Goal: Transaction & Acquisition: Book appointment/travel/reservation

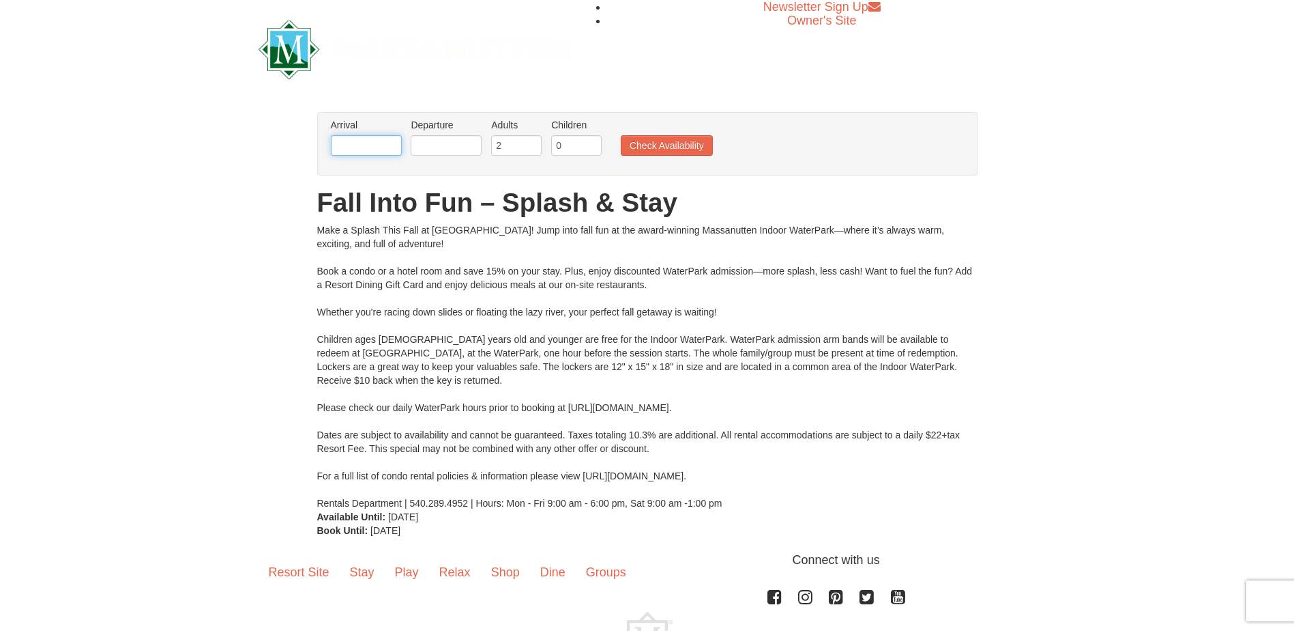
click at [387, 139] on input "text" at bounding box center [366, 145] width 71 height 20
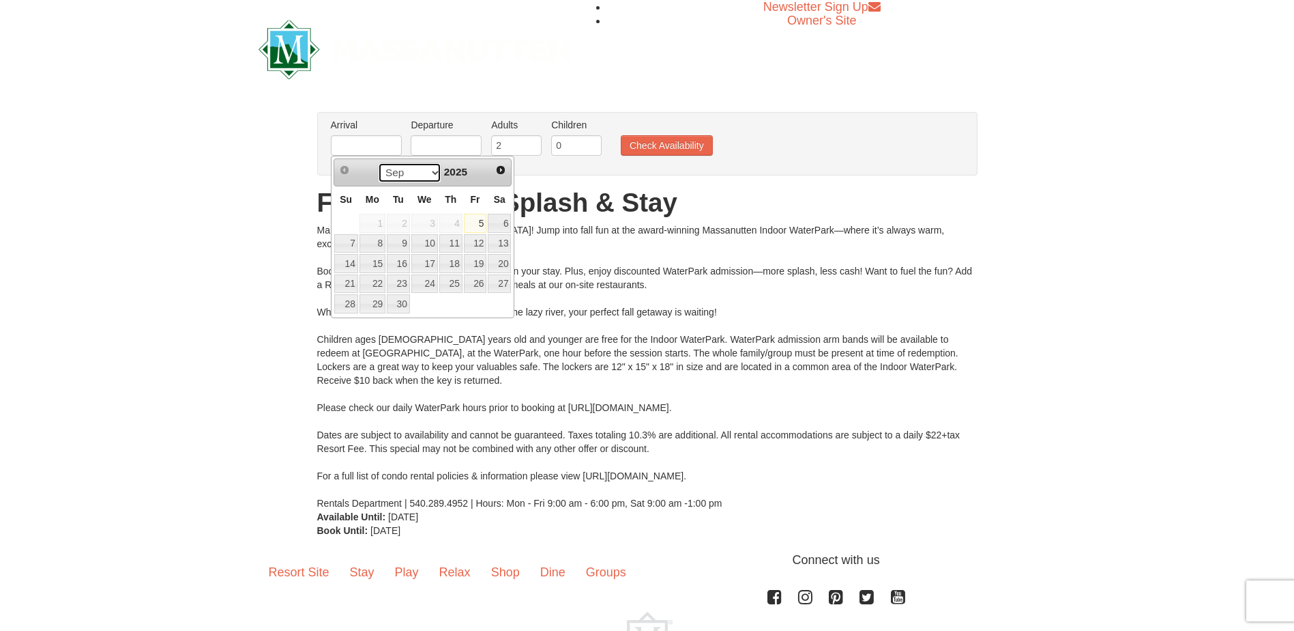
click at [431, 173] on select "Sep Oct Nov Dec" at bounding box center [409, 172] width 63 height 20
click at [452, 303] on link "27" at bounding box center [450, 303] width 23 height 19
type input "[DATE]"
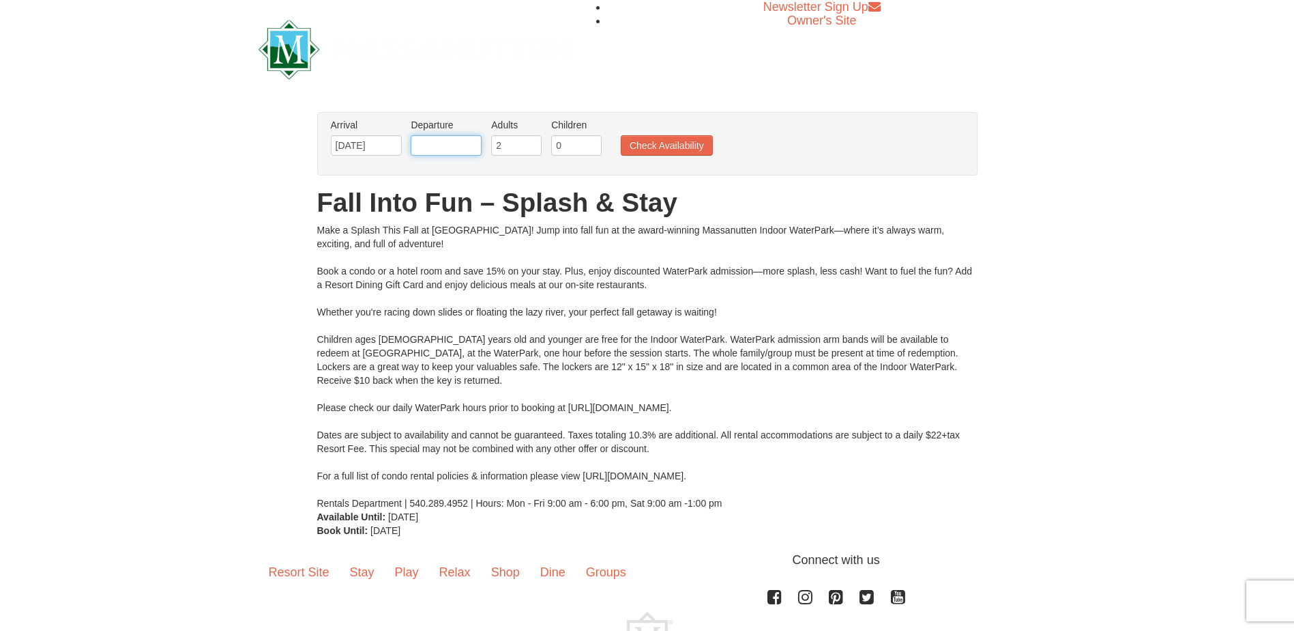
click at [418, 139] on input "text" at bounding box center [446, 145] width 71 height 20
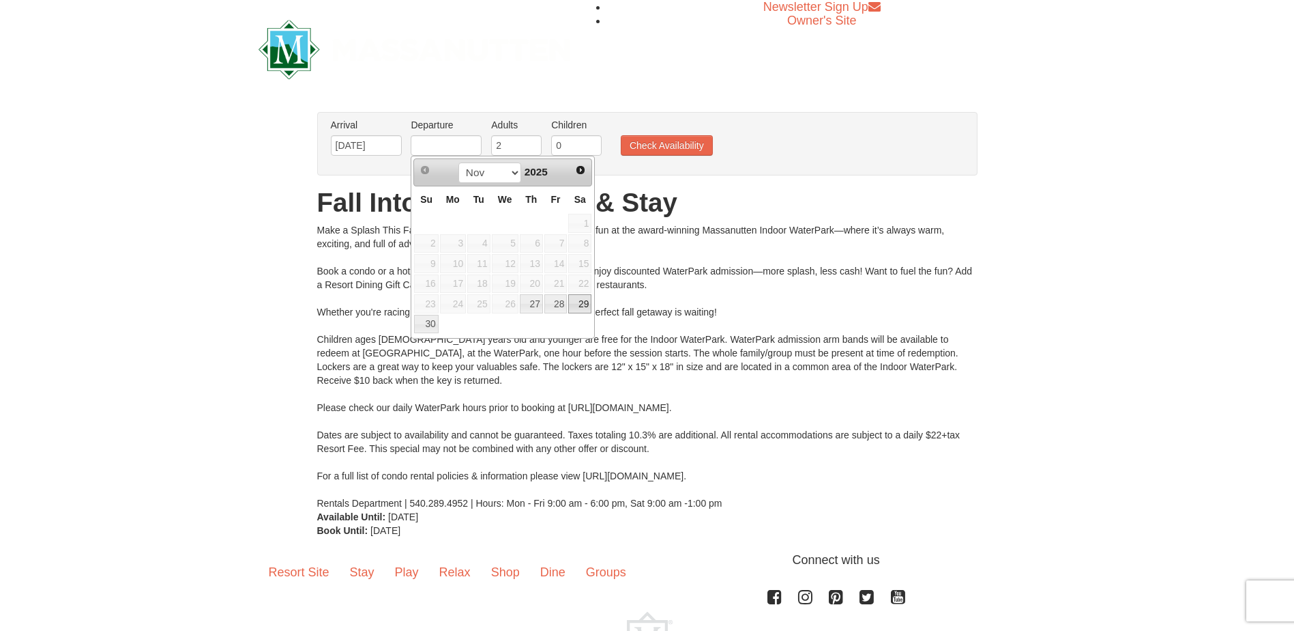
click at [579, 301] on link "29" at bounding box center [579, 303] width 23 height 19
type input "[DATE]"
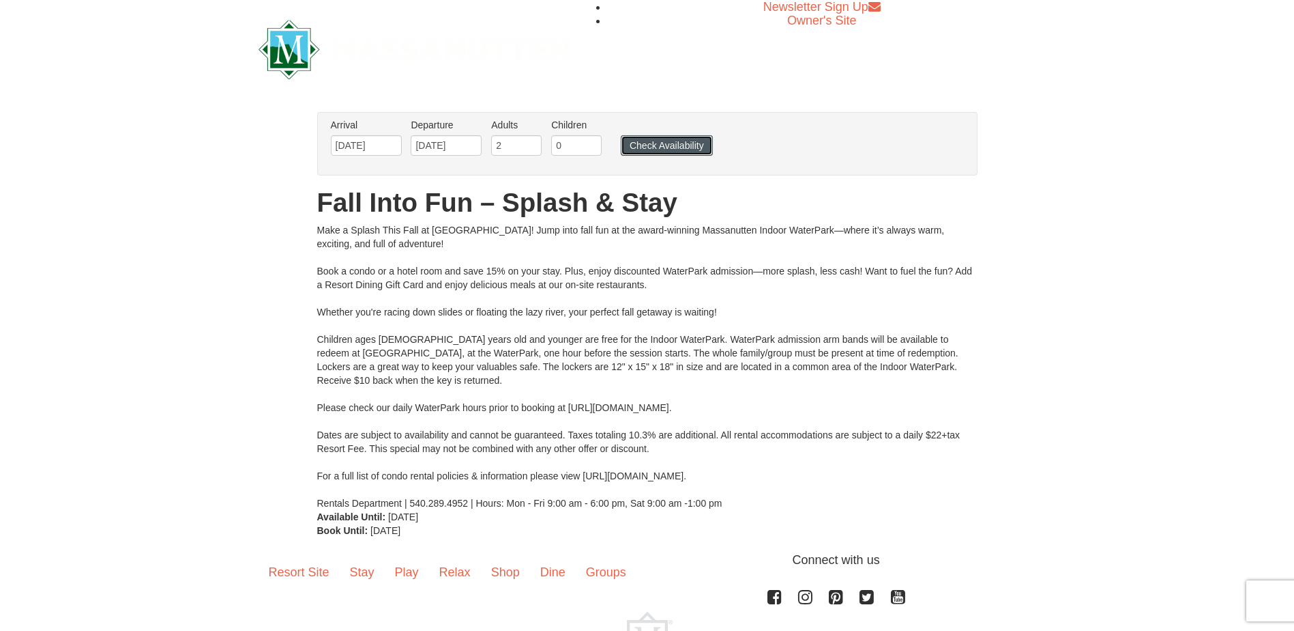
click at [641, 142] on button "Check Availability" at bounding box center [667, 145] width 92 height 20
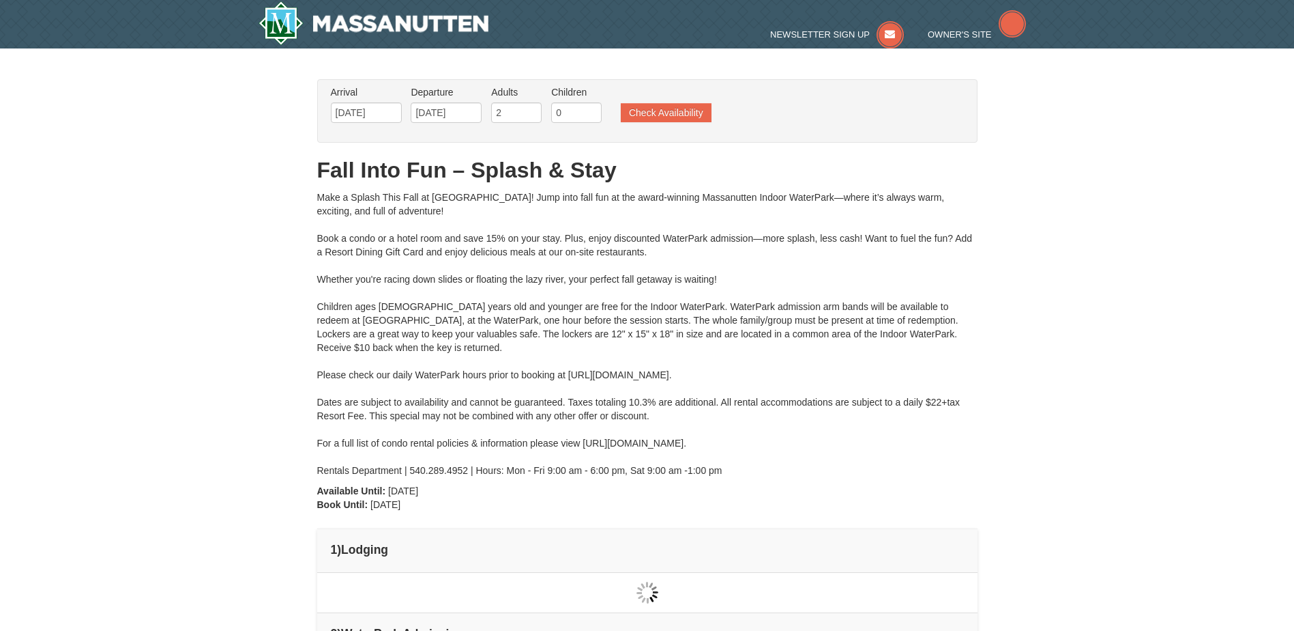
type input "[DATE]"
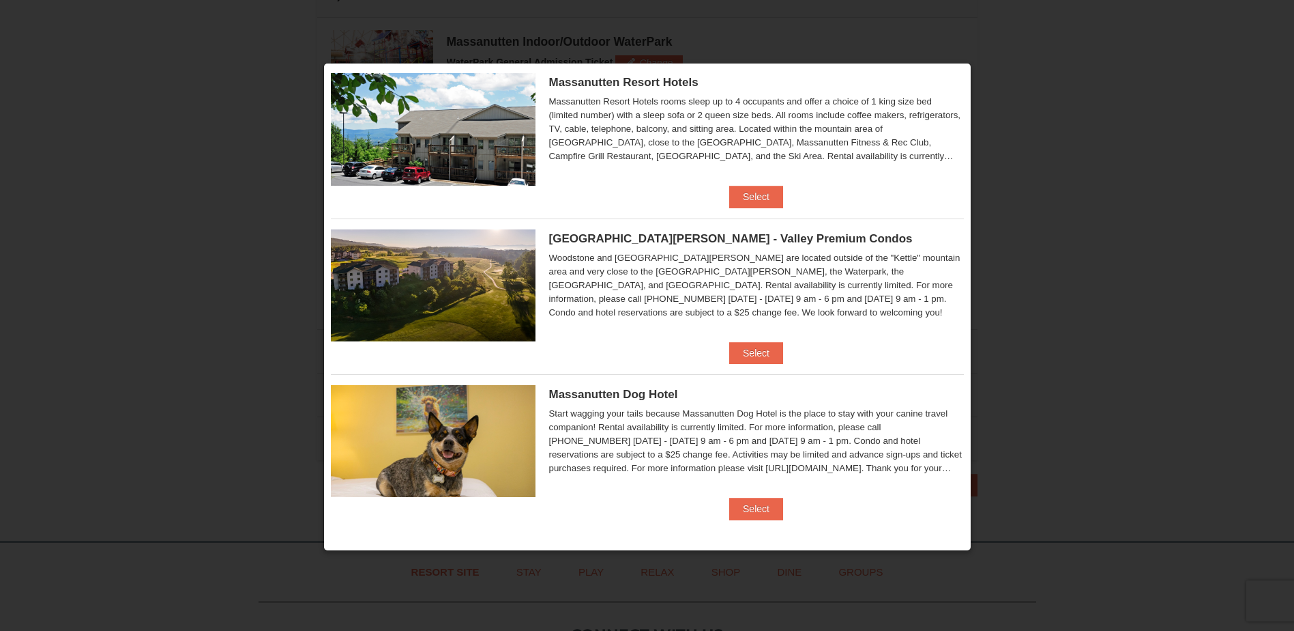
scroll to position [718, 0]
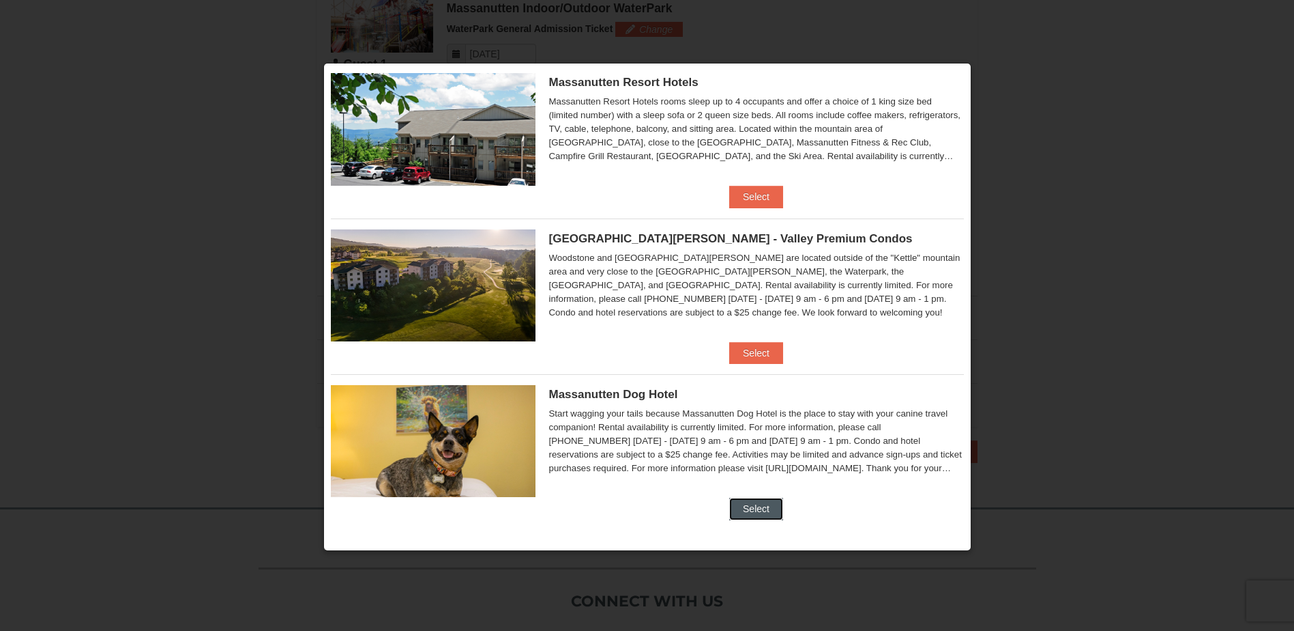
click at [757, 502] on button "Select" at bounding box center [756, 508] width 54 height 22
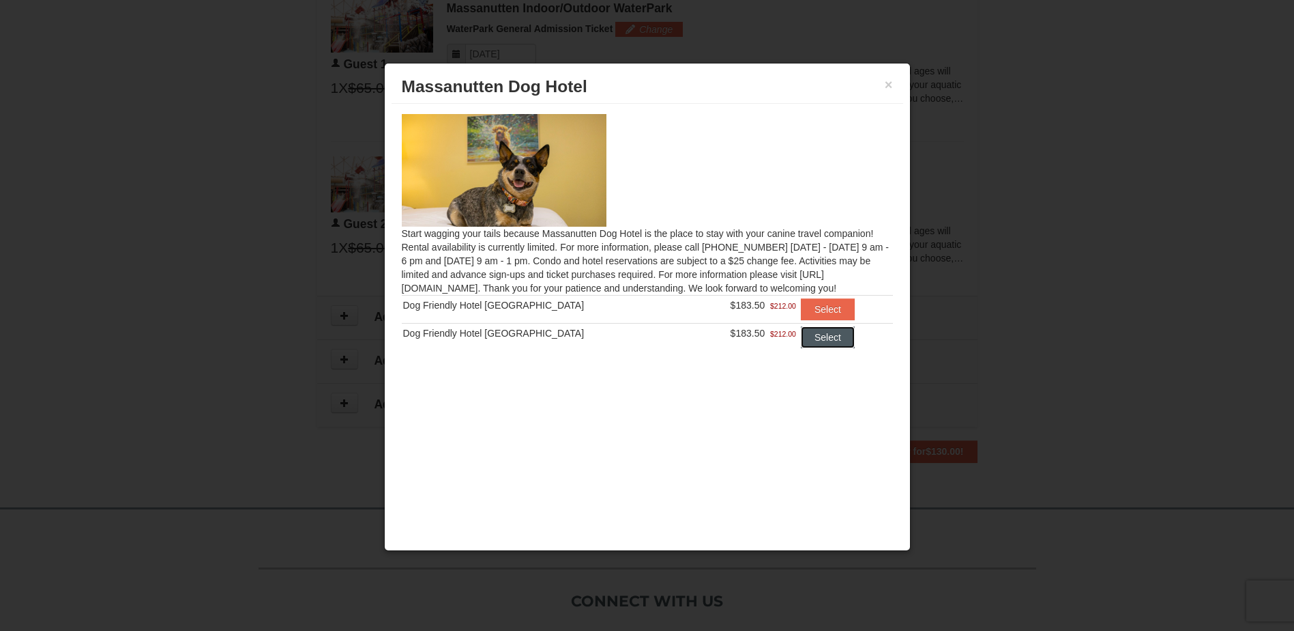
click at [802, 339] on button "Select" at bounding box center [828, 337] width 54 height 22
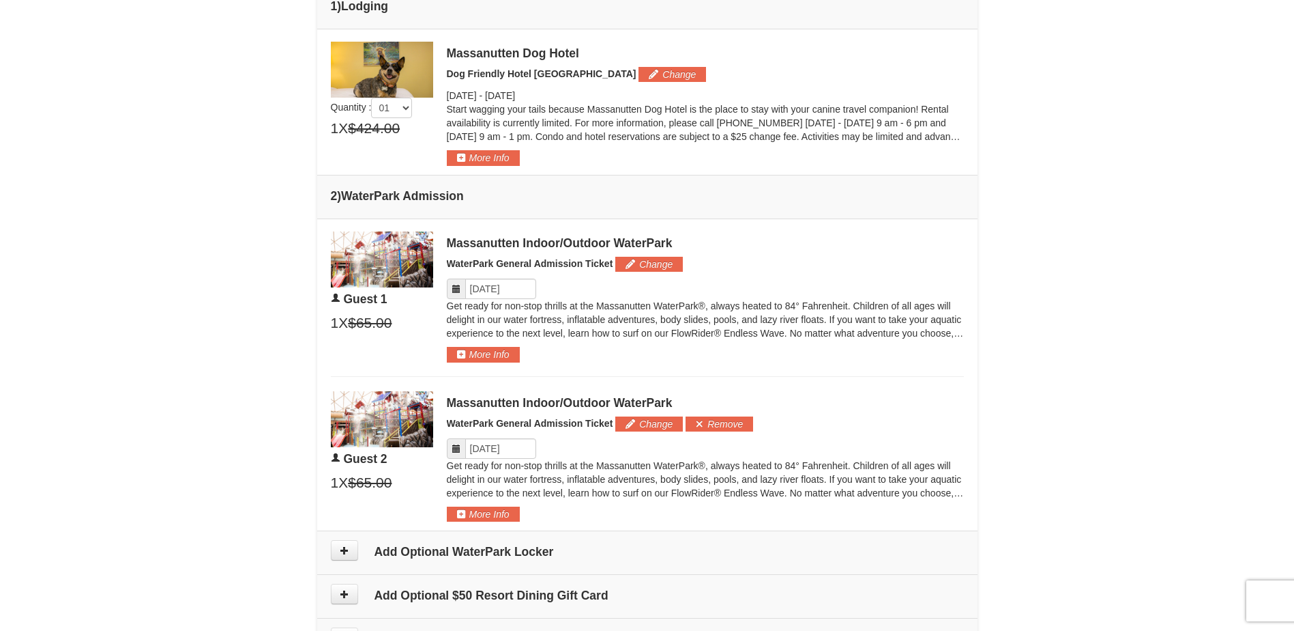
scroll to position [573, 0]
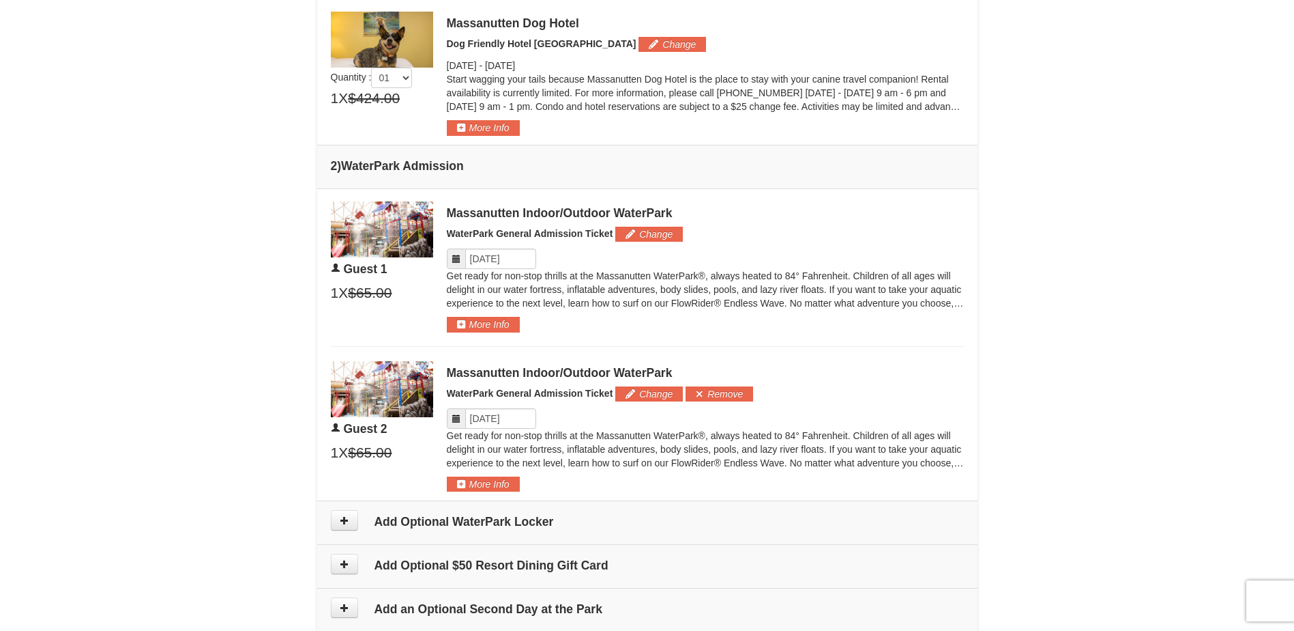
click at [456, 258] on icon at bounding box center [457, 259] width 10 height 10
click at [530, 261] on input "Please format dates MM/DD/YYYY" at bounding box center [500, 258] width 71 height 20
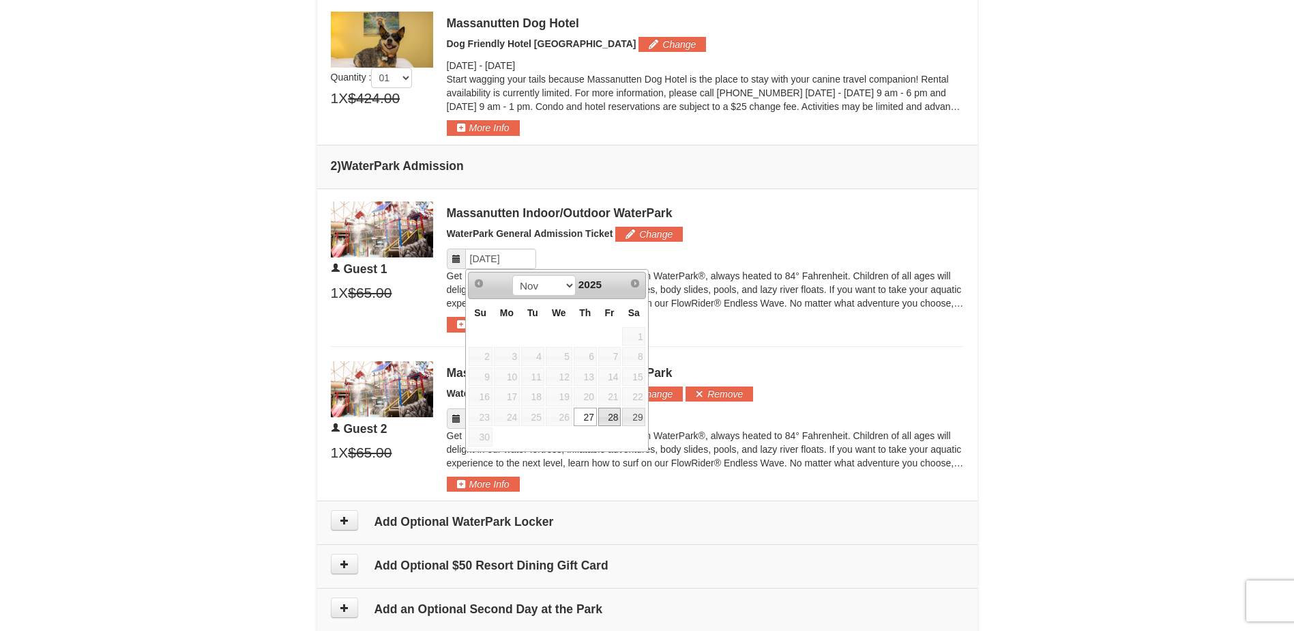
click at [609, 415] on link "28" at bounding box center [609, 416] width 23 height 19
type input "[DATE]"
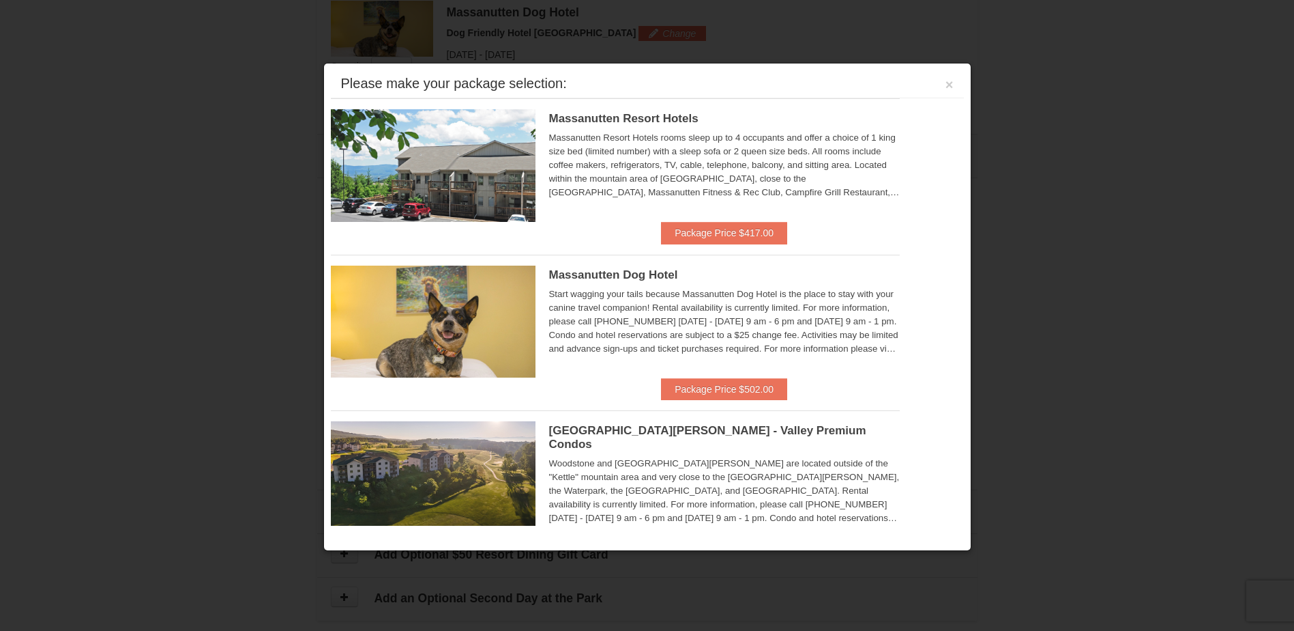
scroll to position [584, 0]
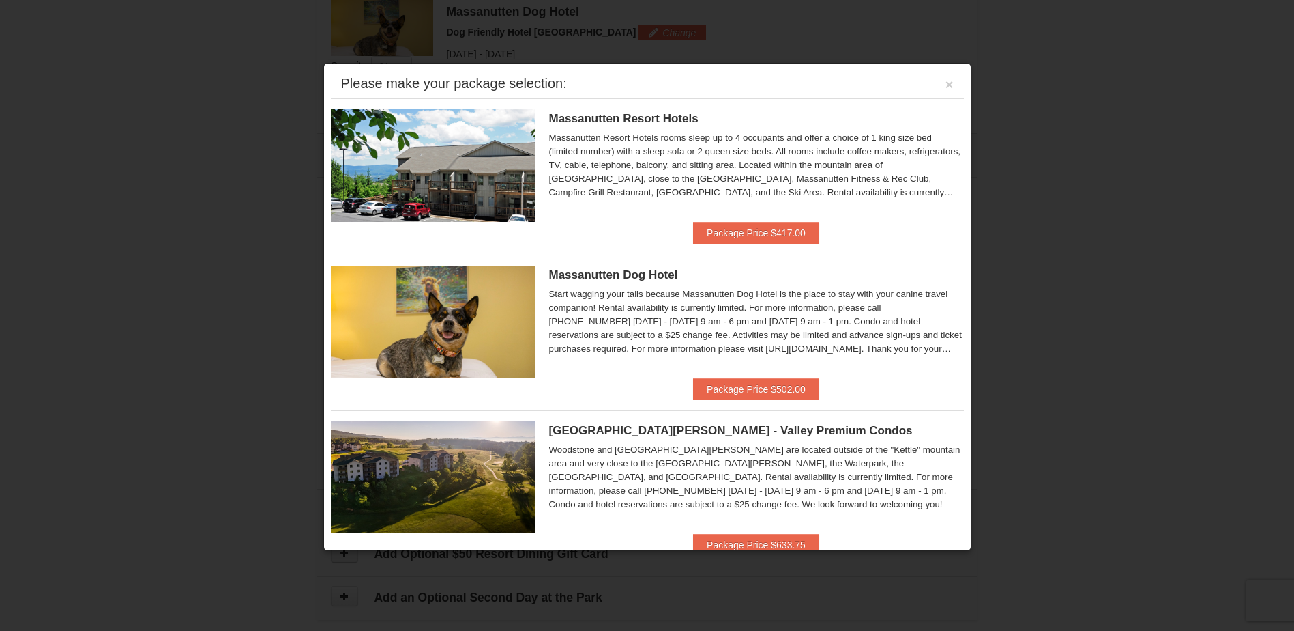
click at [945, 88] on div "Please make your package selection: ×" at bounding box center [647, 84] width 633 height 28
click at [944, 85] on div "Please make your package selection: ×" at bounding box center [647, 84] width 633 height 28
click at [946, 82] on button "×" at bounding box center [950, 85] width 8 height 14
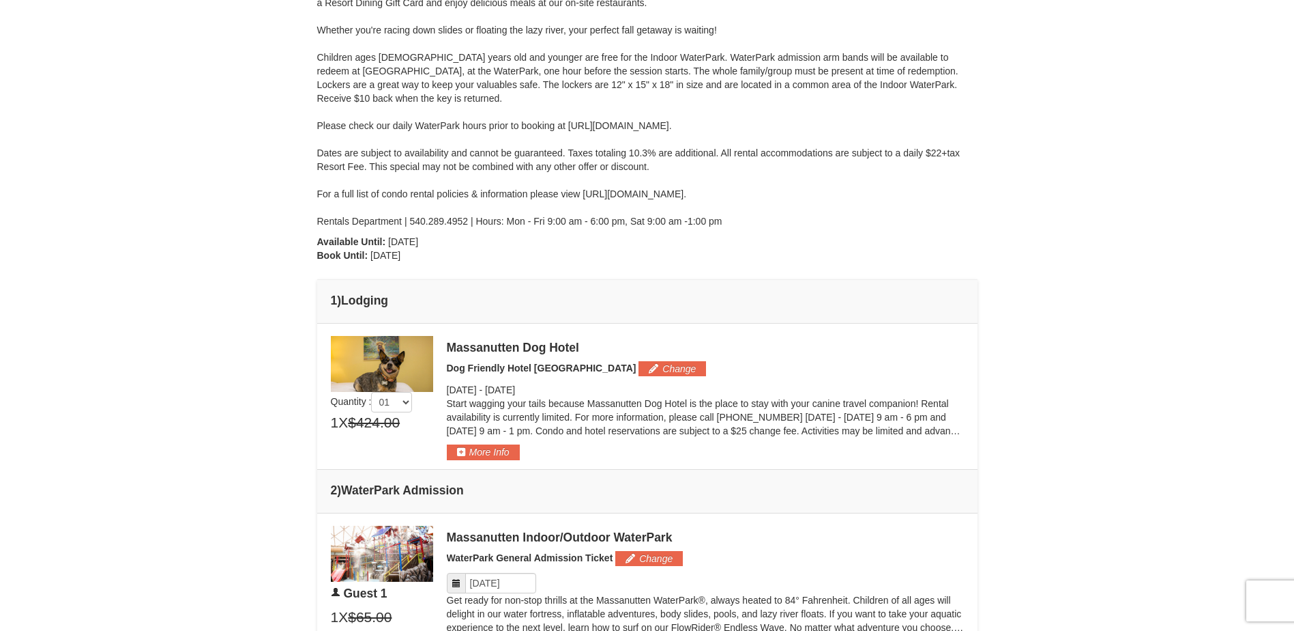
scroll to position [231, 0]
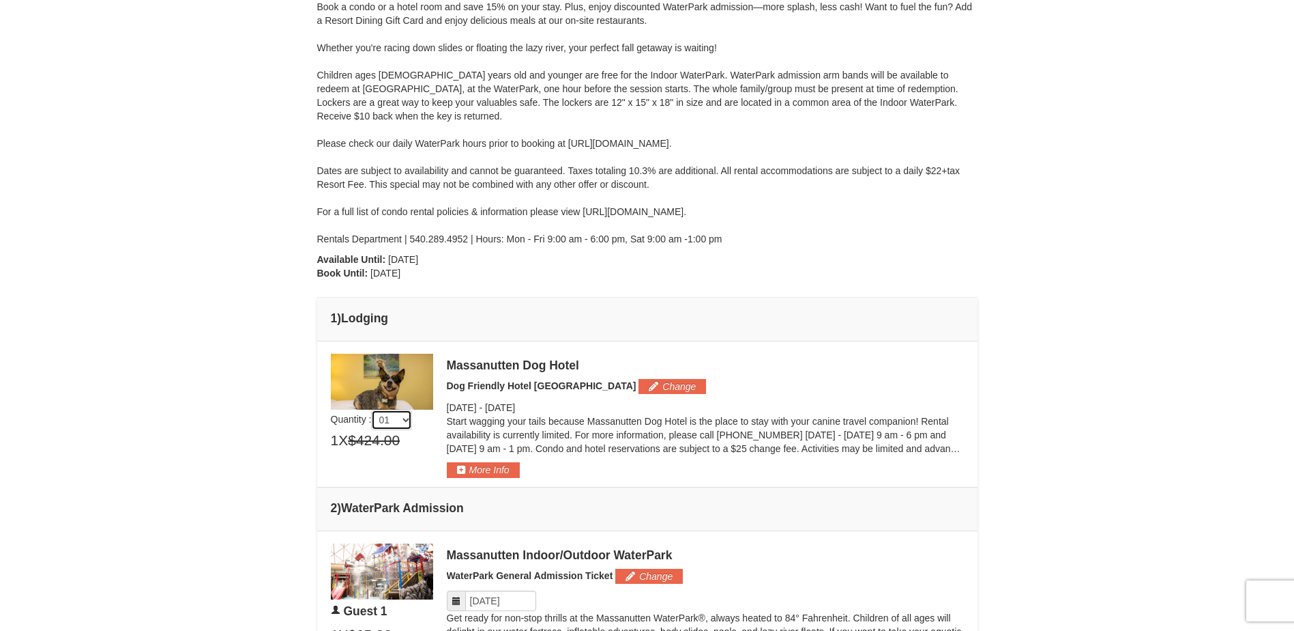
click at [411, 422] on select "01 02 03 04 05" at bounding box center [391, 419] width 41 height 20
select select "4"
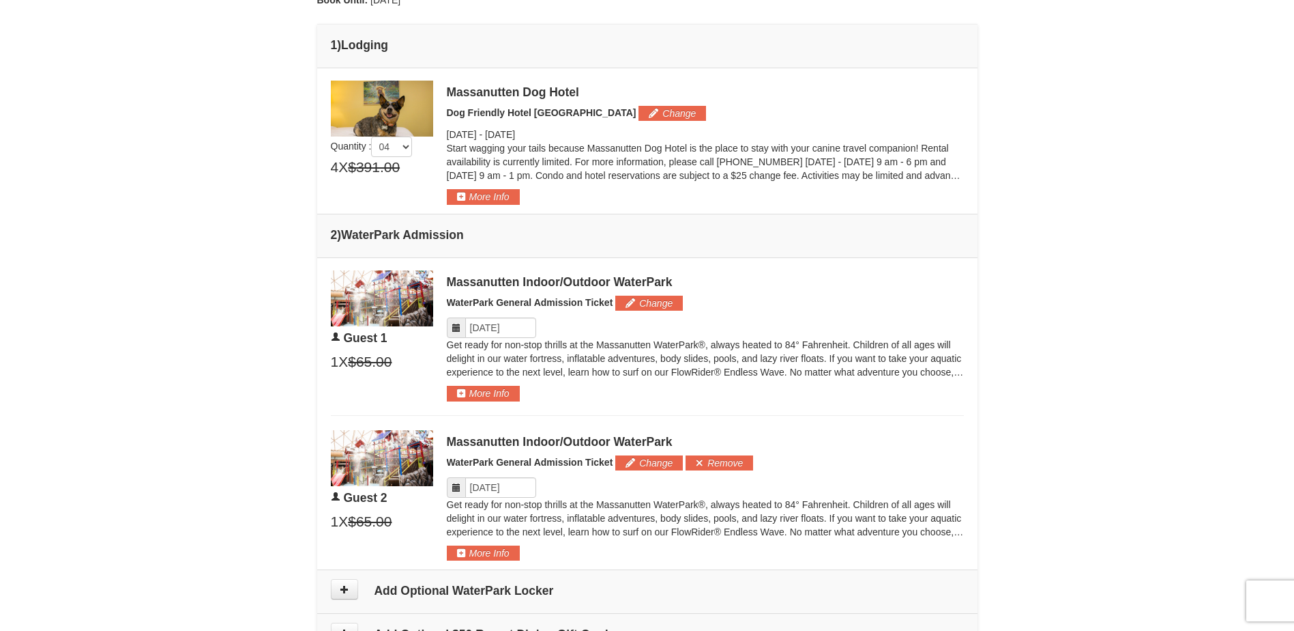
scroll to position [435, 0]
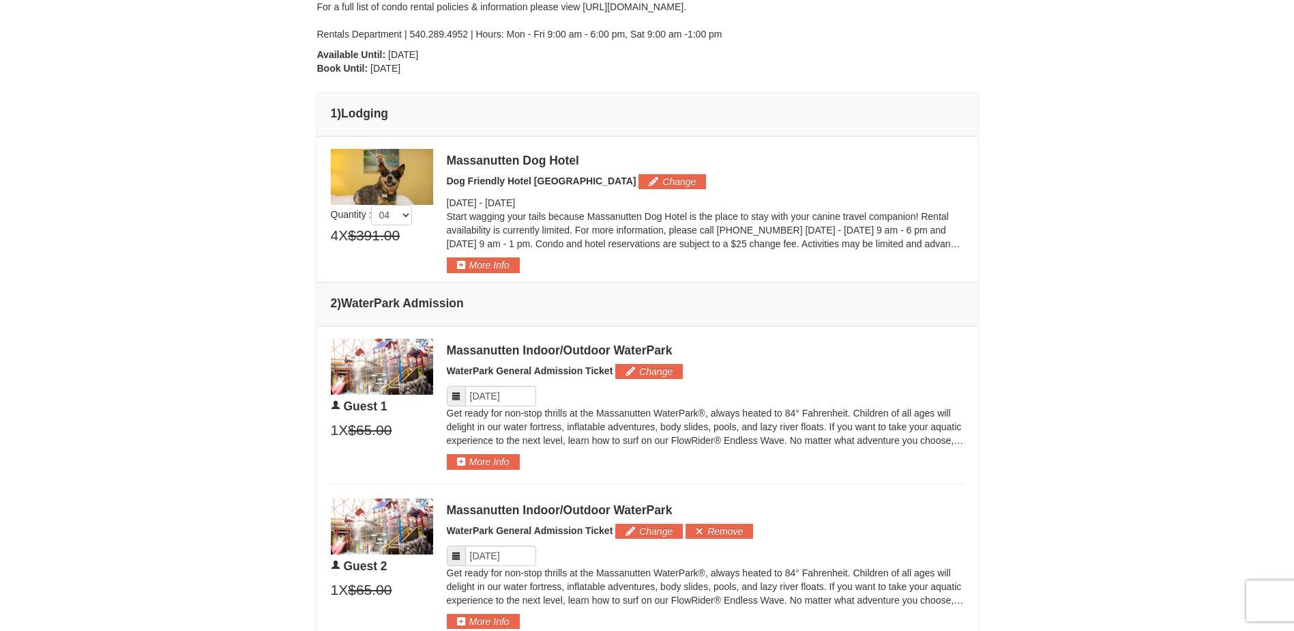
click at [1019, 306] on div "× From: To: Adults: 2 Children: 0 Change Arrival Please format dates MM/DD/YYYY…" at bounding box center [647, 223] width 1294 height 1223
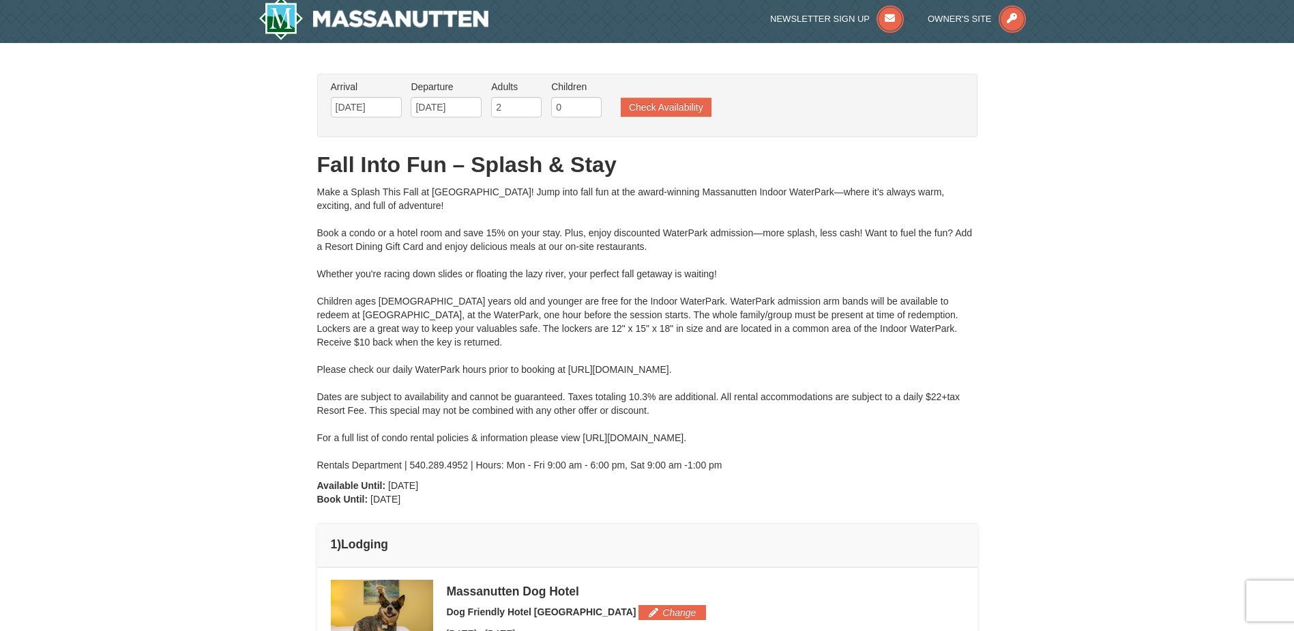
scroll to position [0, 0]
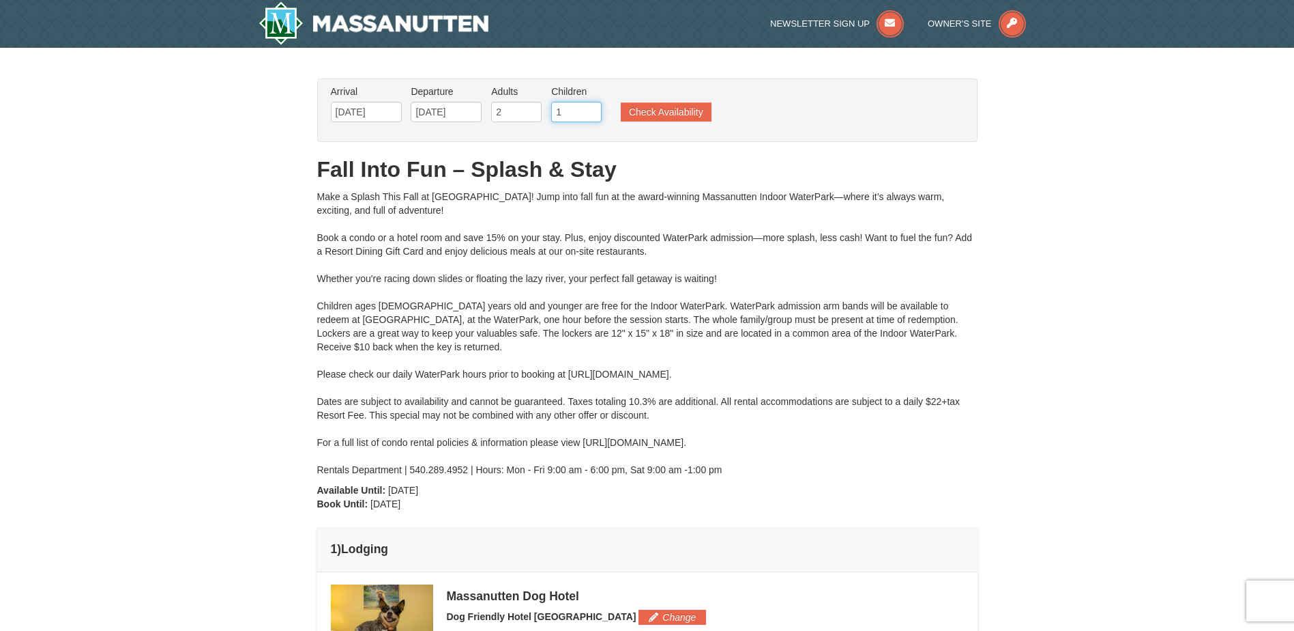
click at [589, 108] on input "1" at bounding box center [576, 112] width 50 height 20
type input "2"
click at [594, 108] on input "2" at bounding box center [576, 112] width 50 height 20
click at [566, 443] on div "Make a Splash This Fall at [GEOGRAPHIC_DATA]! Jump into fall fun at the award-w…" at bounding box center [647, 333] width 661 height 287
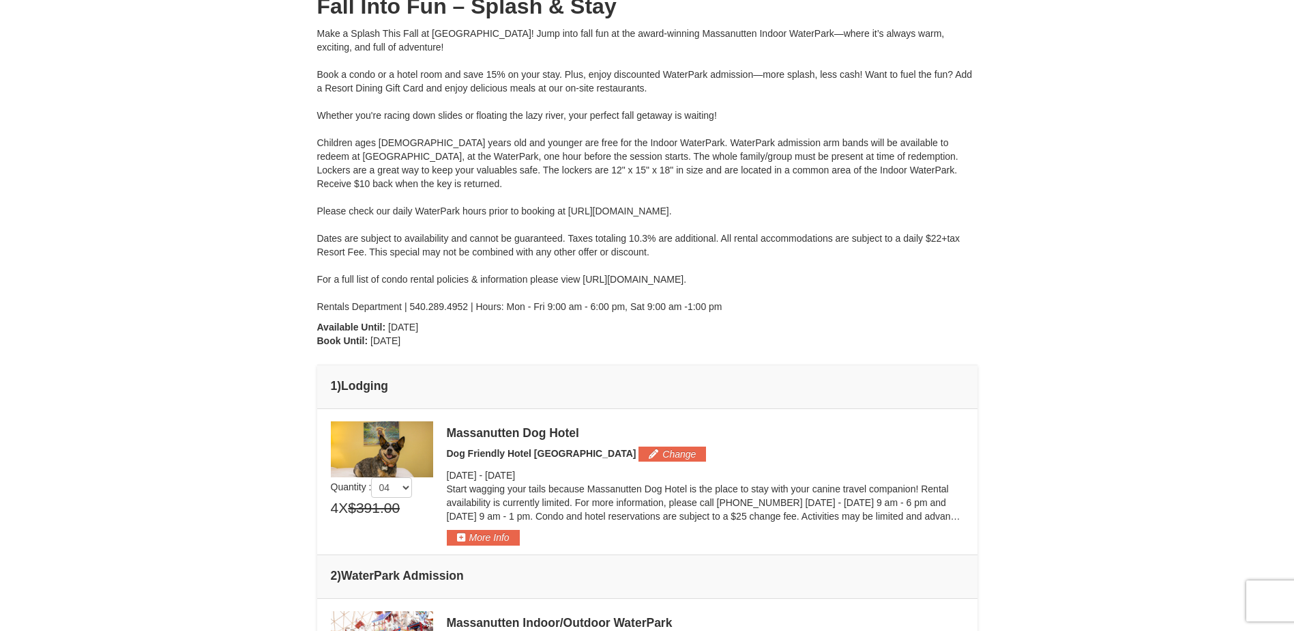
scroll to position [205, 0]
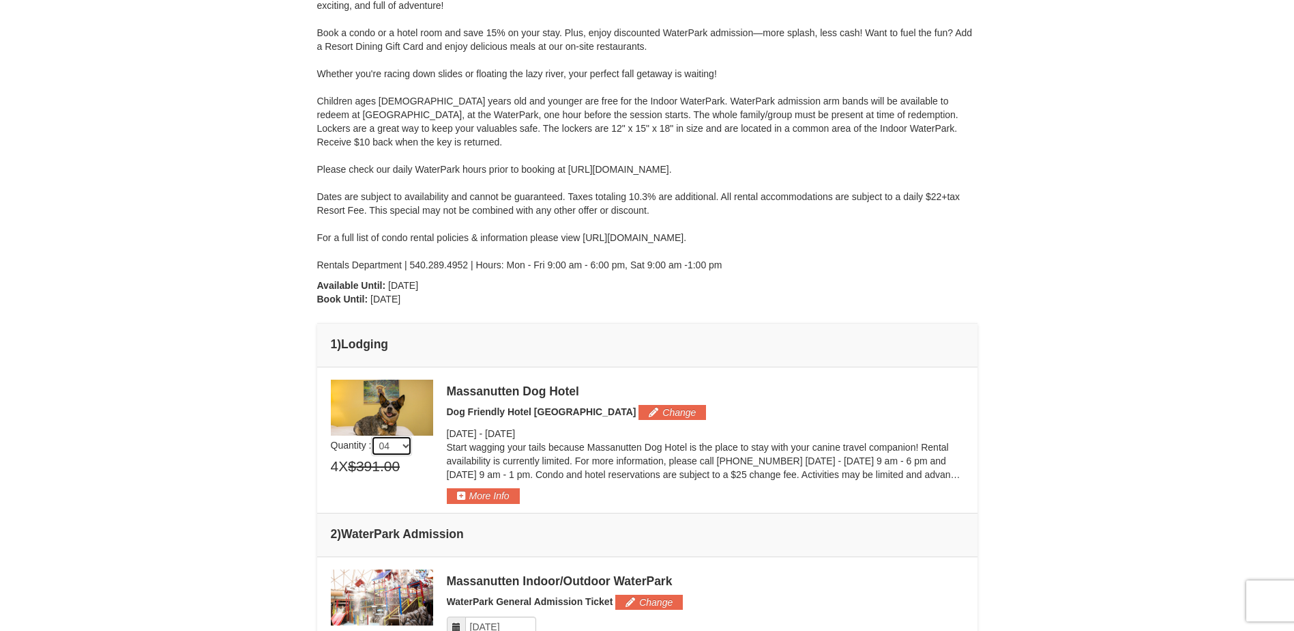
click at [403, 447] on select "01 02 03 04 05" at bounding box center [391, 445] width 41 height 20
select select "1"
click at [856, 355] on td "1 ) Lodging" at bounding box center [647, 345] width 661 height 44
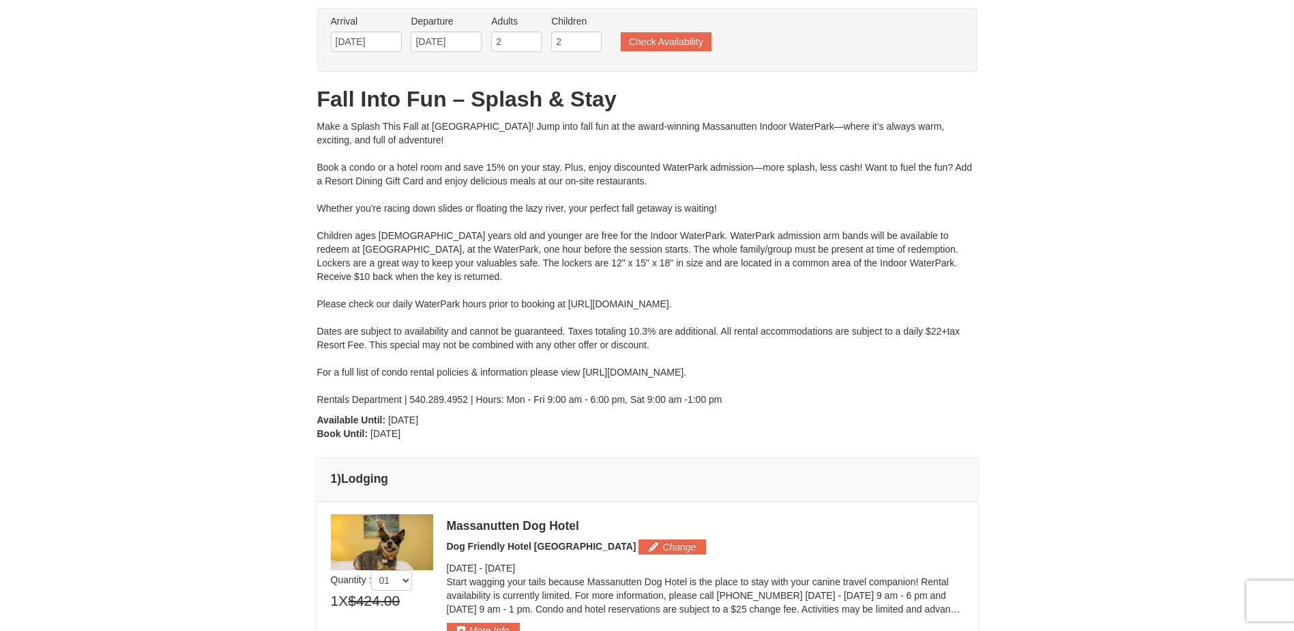
scroll to position [0, 0]
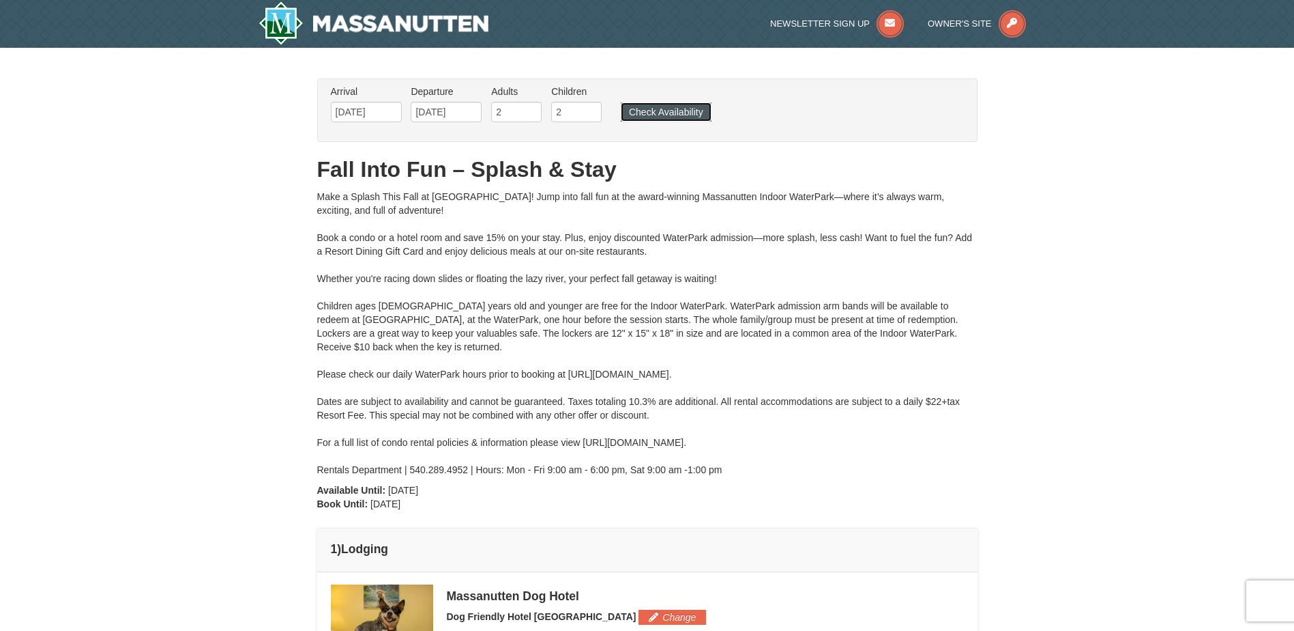
click at [680, 104] on button "Check Availability" at bounding box center [666, 111] width 91 height 19
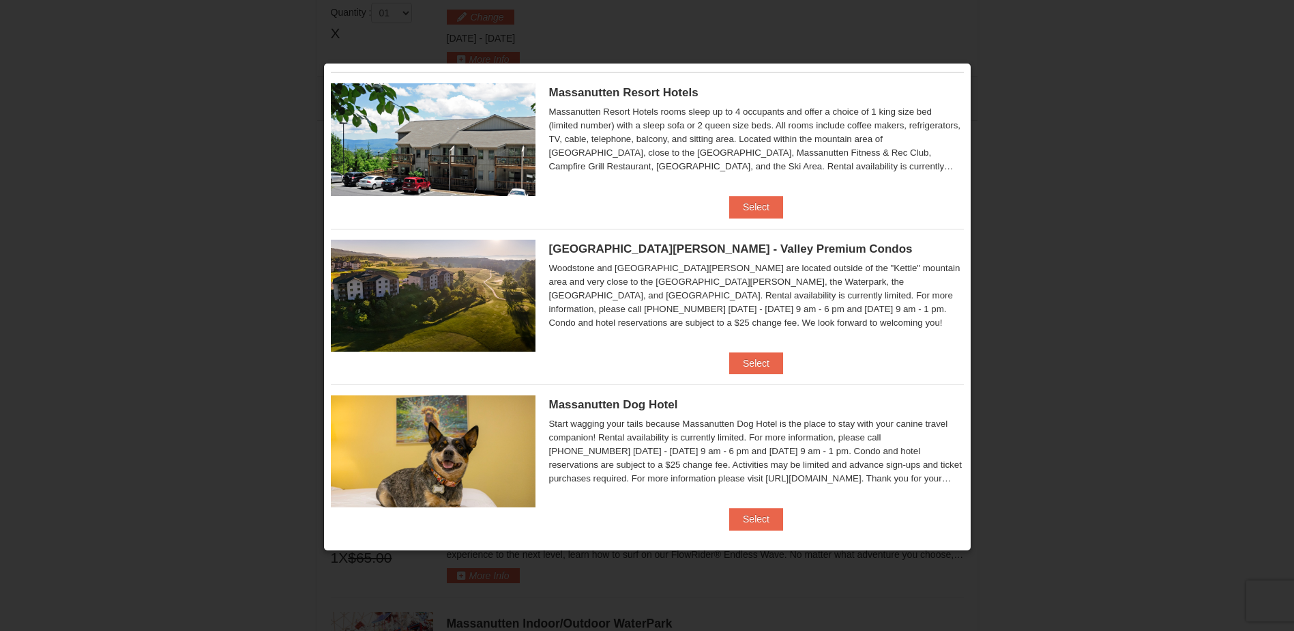
scroll to position [35, 0]
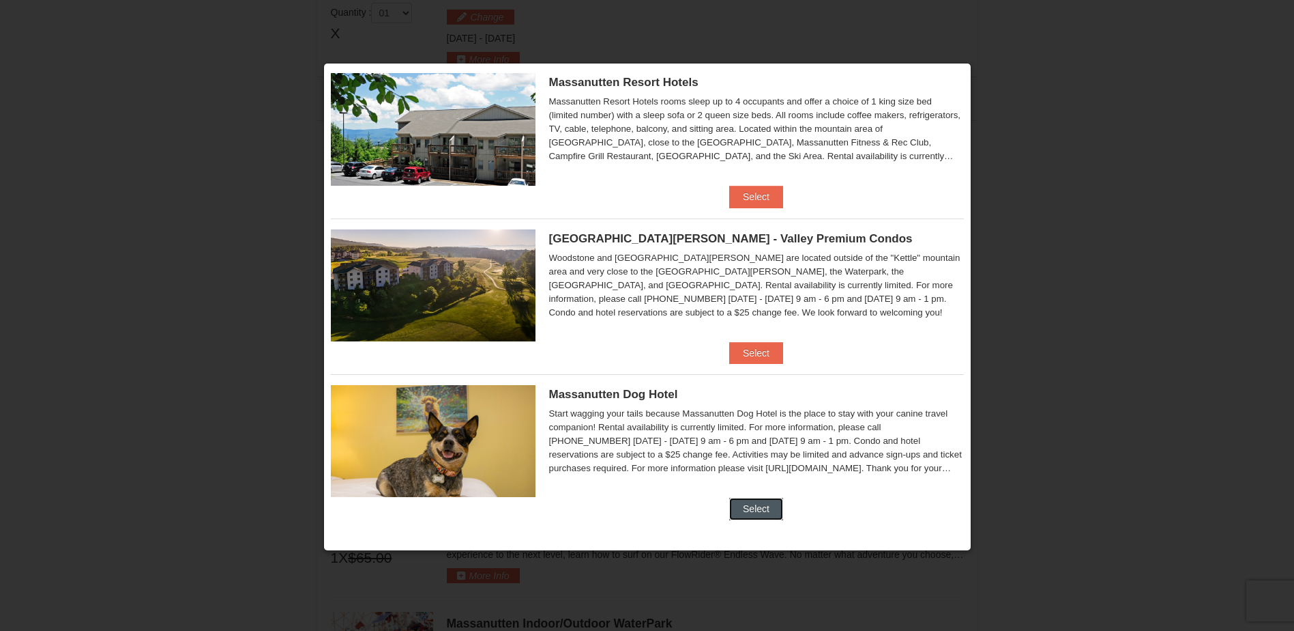
click at [754, 510] on button "Select" at bounding box center [756, 508] width 54 height 22
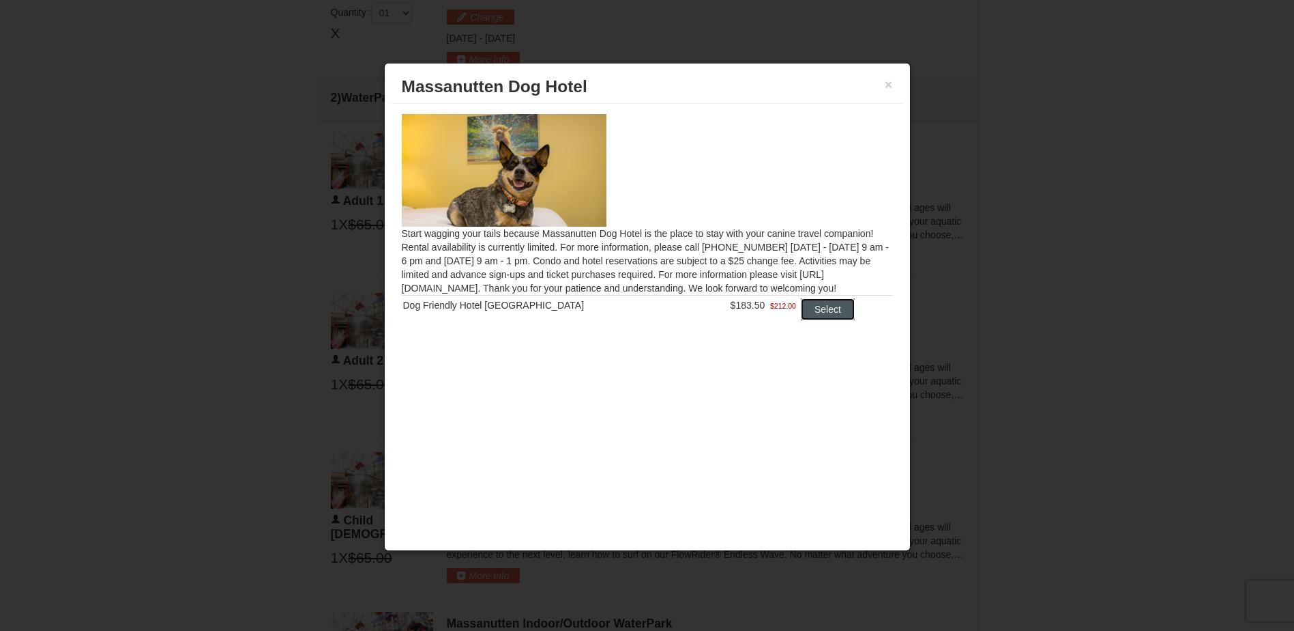
click at [828, 306] on button "Select" at bounding box center [828, 309] width 54 height 22
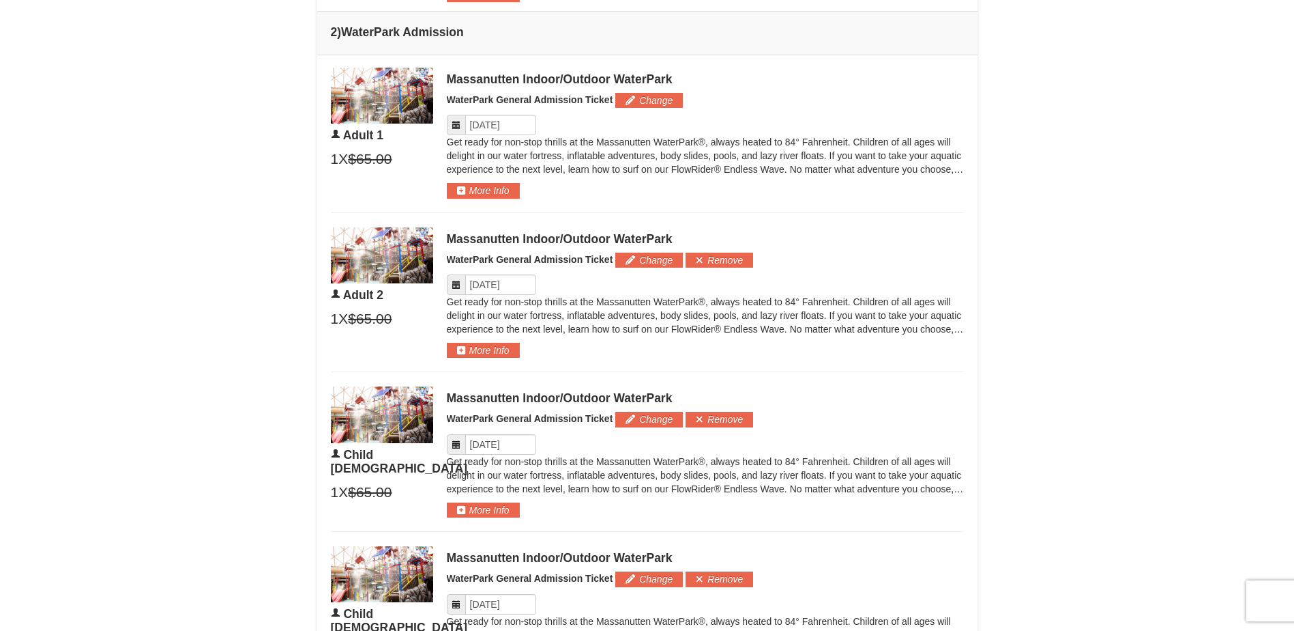
scroll to position [682, 0]
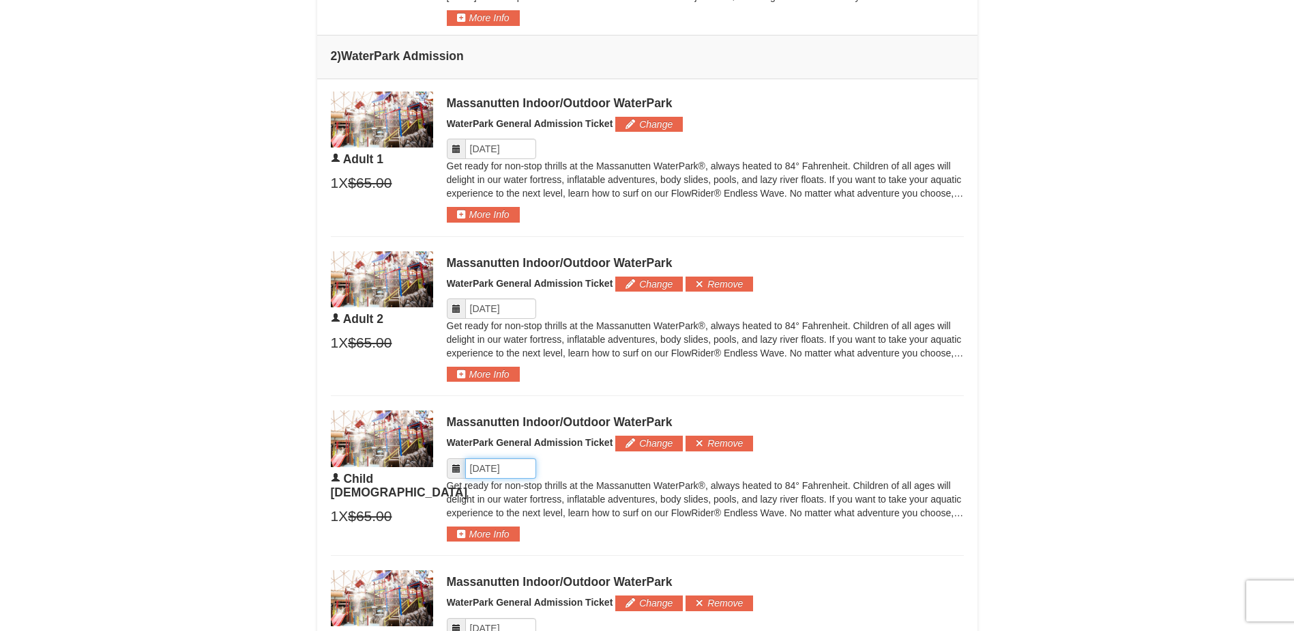
click at [526, 467] on input "Please format dates MM/DD/YYYY" at bounding box center [500, 468] width 71 height 20
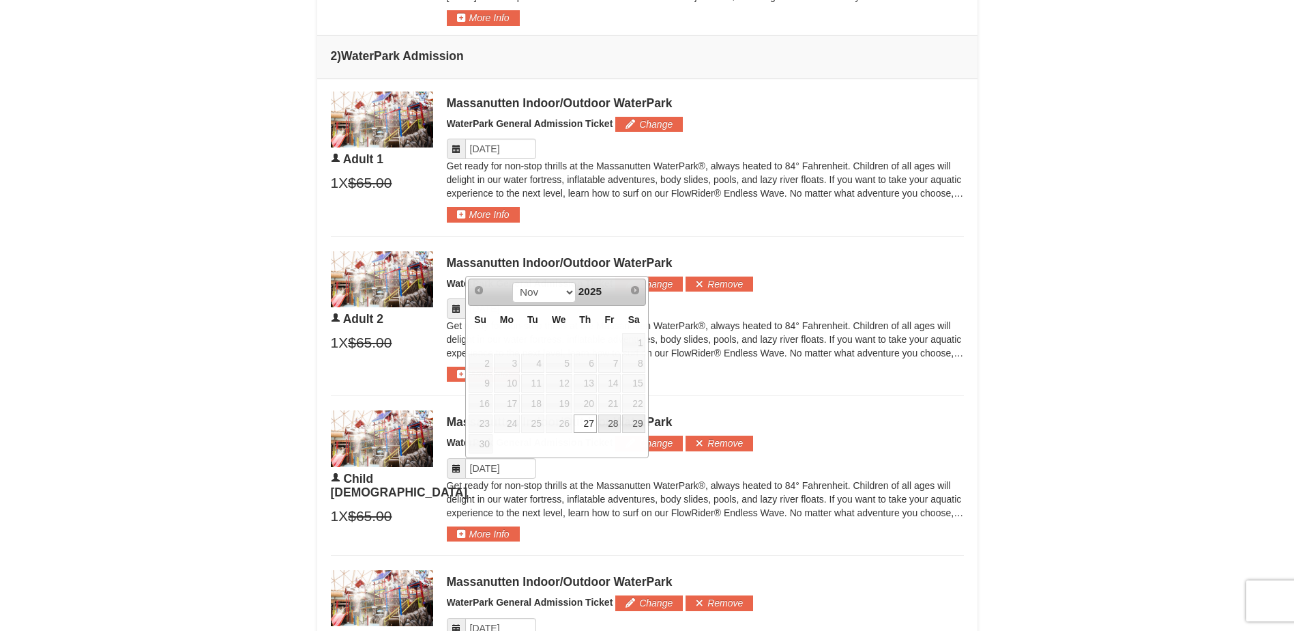
click at [565, 480] on p "Get ready for non-stop thrills at the Massanutten WaterPark®, always heated to …" at bounding box center [705, 498] width 517 height 41
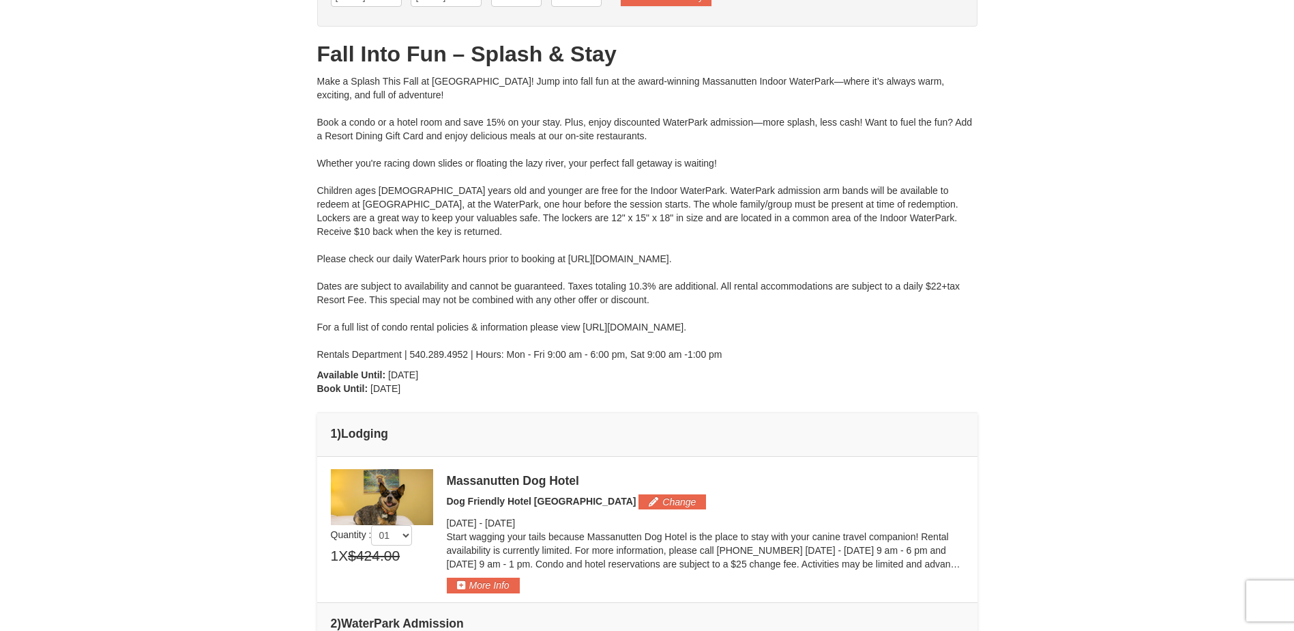
scroll to position [0, 0]
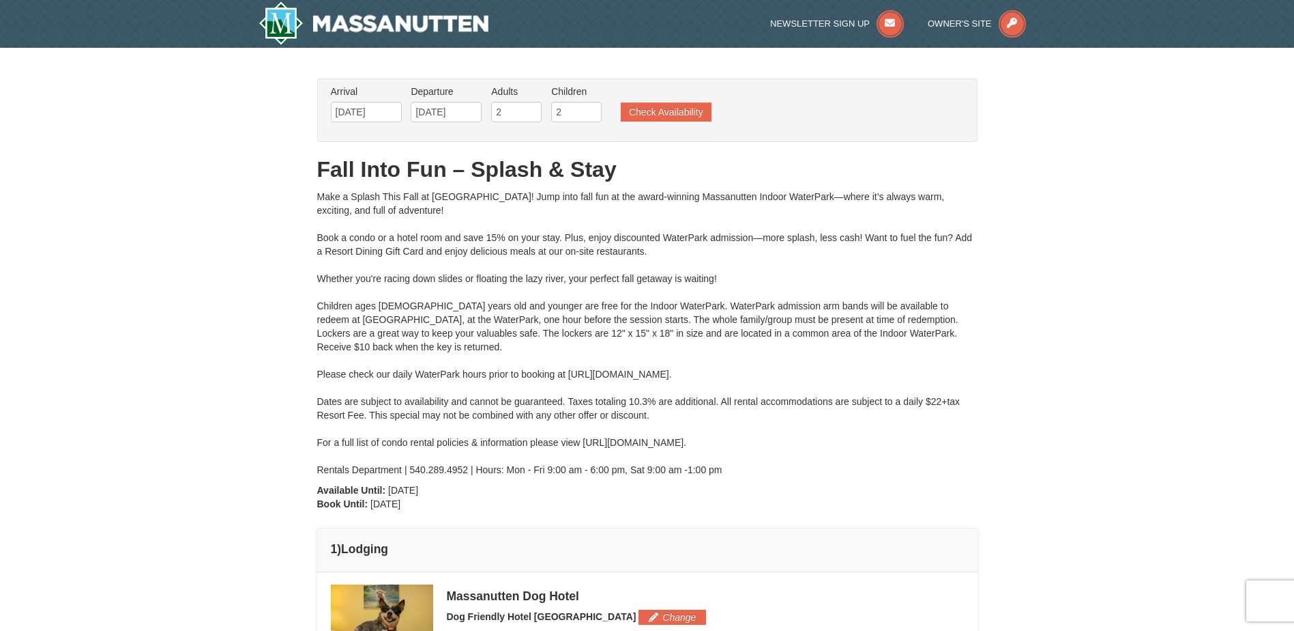
click at [789, 358] on div "Make a Splash This Fall at [GEOGRAPHIC_DATA]! Jump into fall fun at the award-w…" at bounding box center [647, 333] width 661 height 287
click at [905, 388] on div "Make a Splash This Fall at [GEOGRAPHIC_DATA]! Jump into fall fun at the award-w…" at bounding box center [647, 333] width 661 height 287
